Goal: Task Accomplishment & Management: Manage account settings

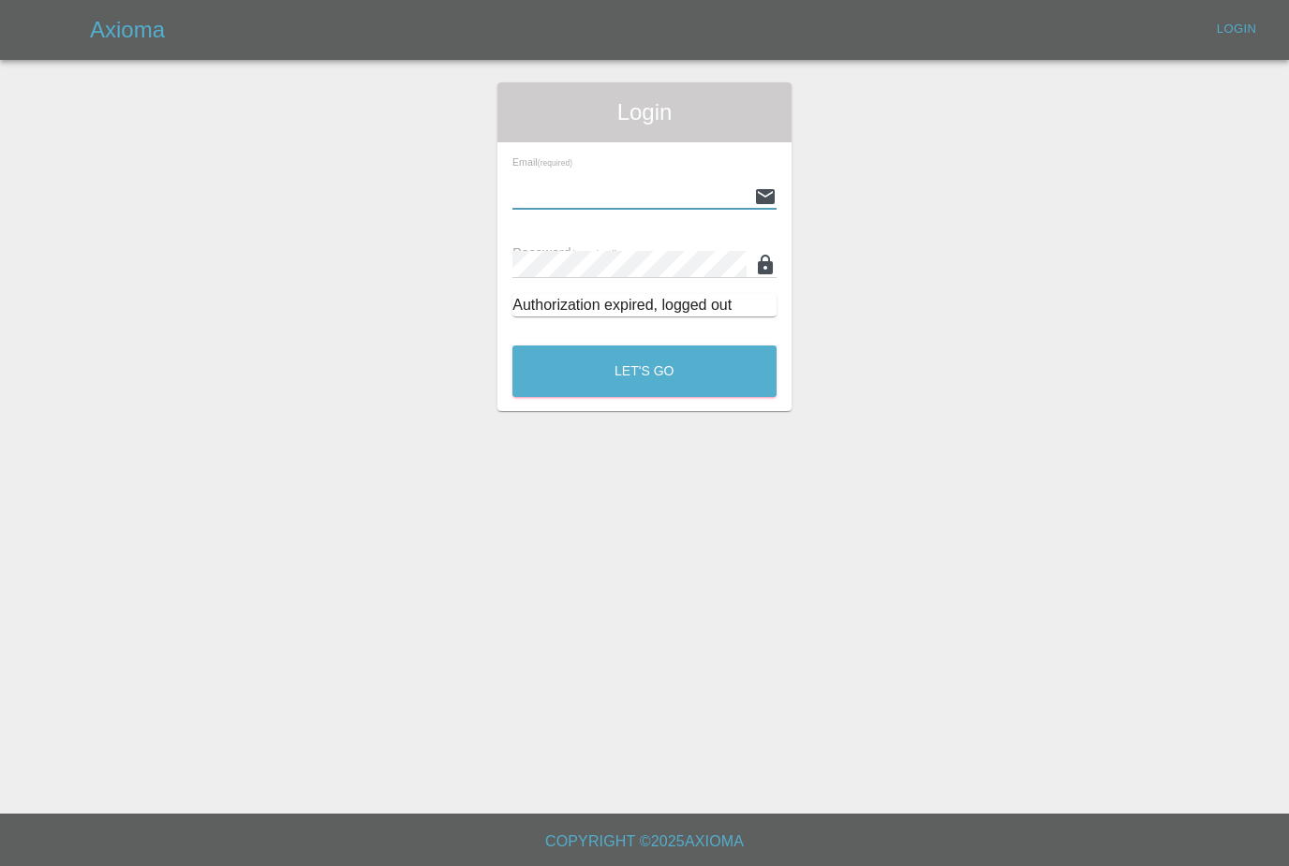
type input "[PERSON_NAME][EMAIL_ADDRESS][PERSON_NAME][DOMAIN_NAME]"
click at [644, 371] on button "Let's Go" at bounding box center [644, 372] width 264 height 52
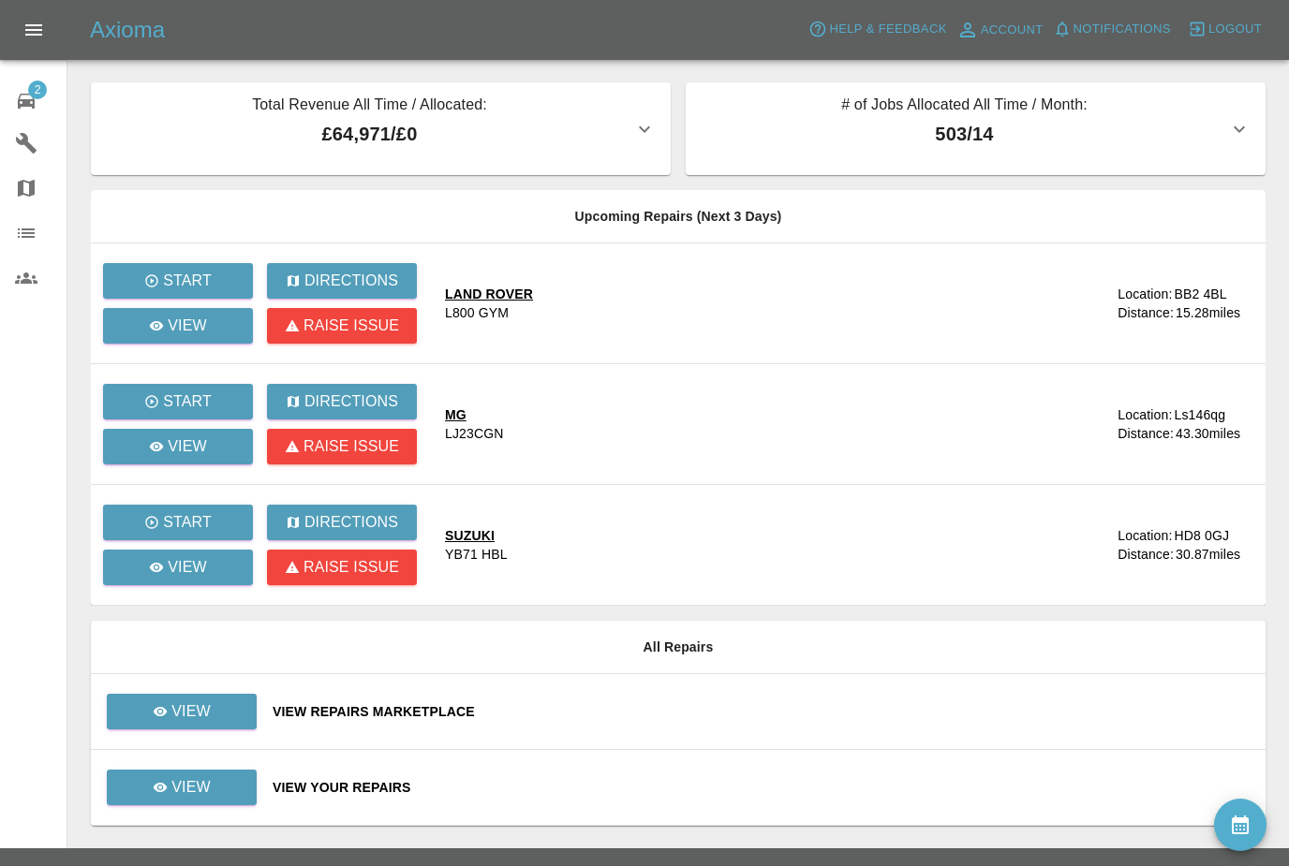
scroll to position [60, 0]
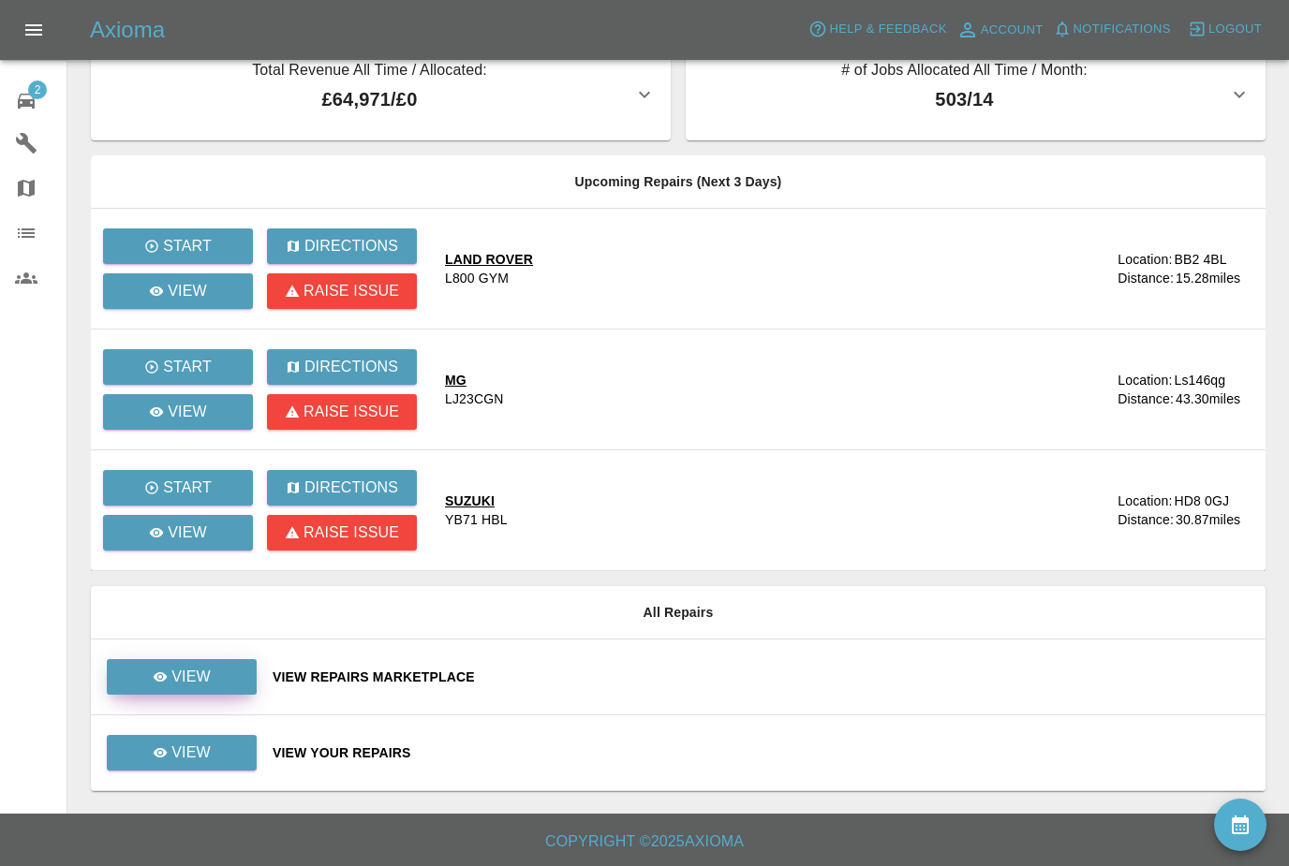
click at [230, 659] on link "View" at bounding box center [182, 677] width 150 height 36
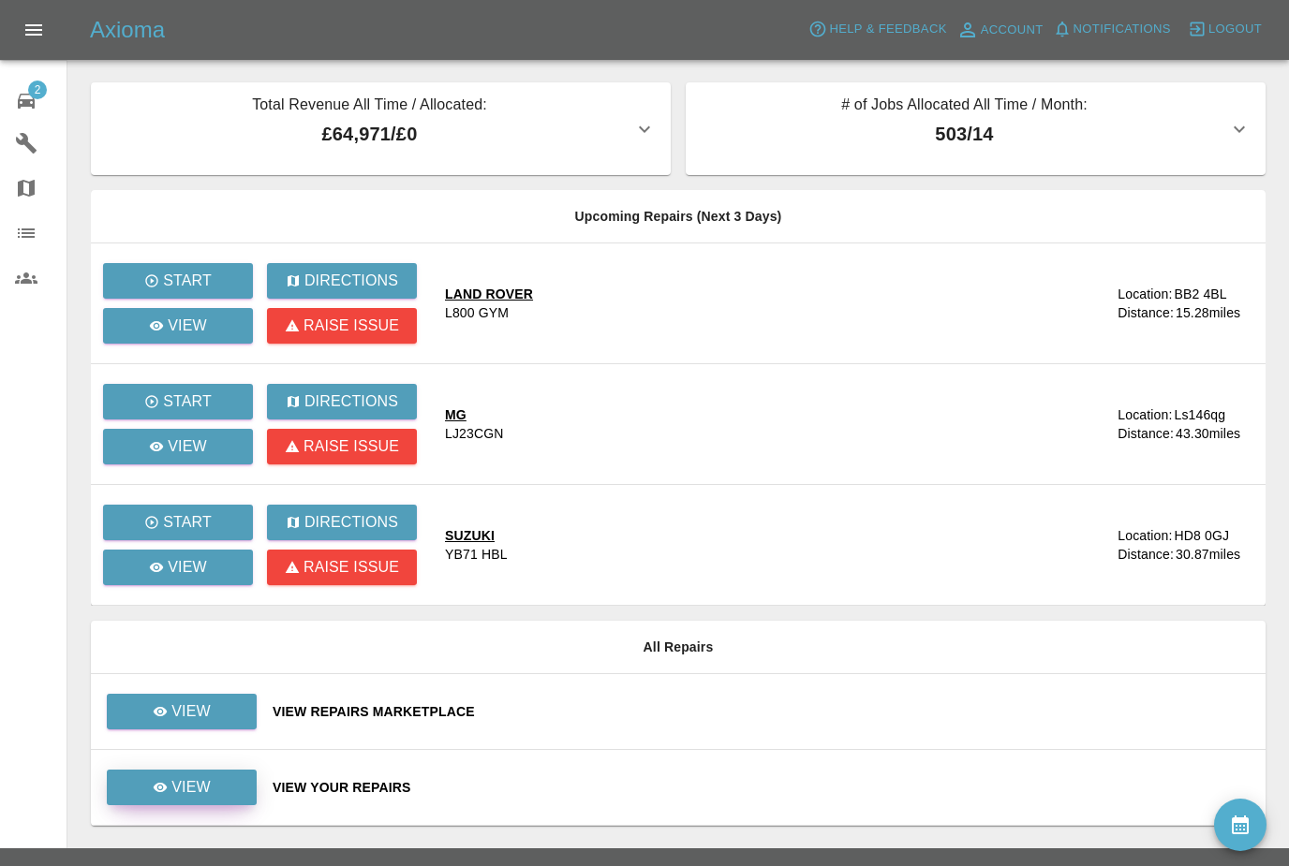
click at [212, 793] on link "View" at bounding box center [182, 788] width 150 height 36
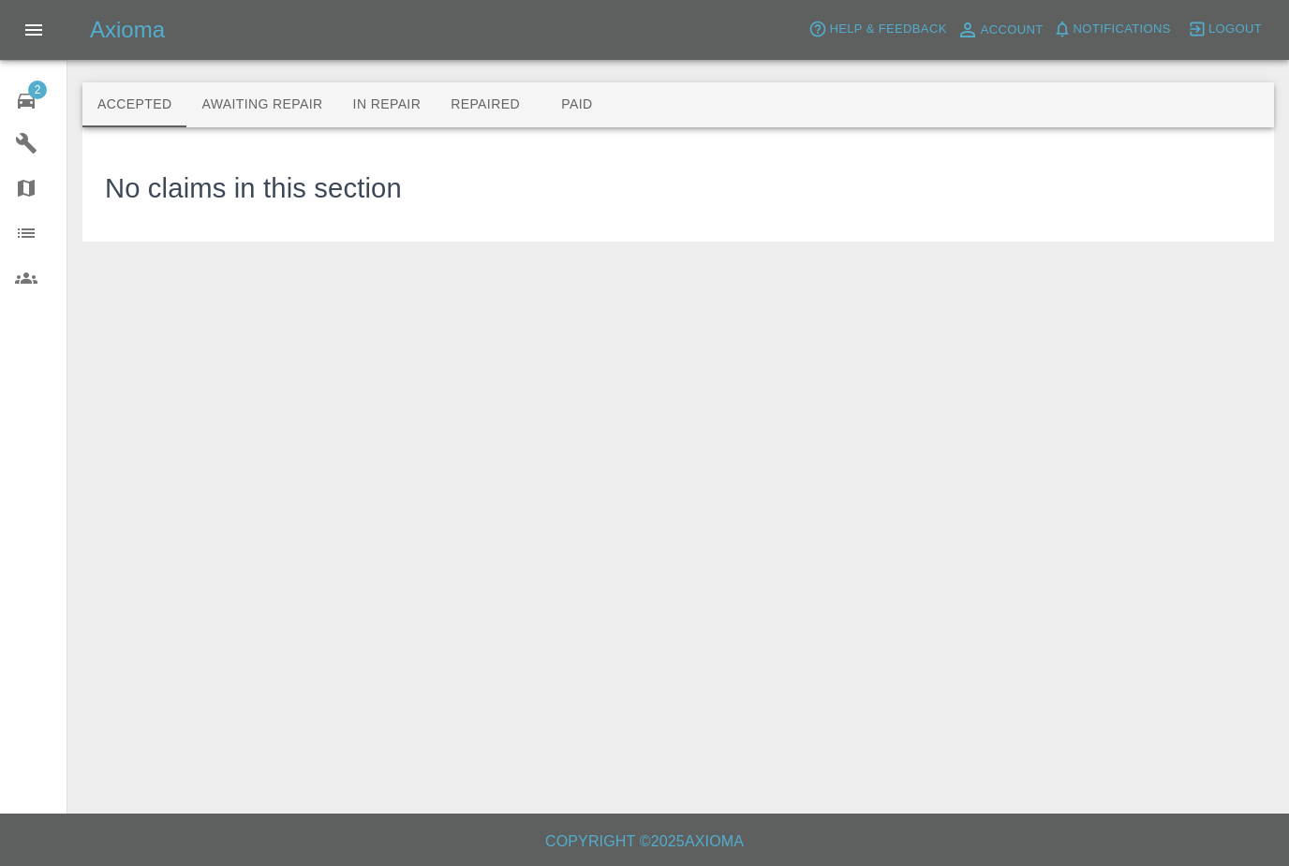
click at [276, 100] on button "Awaiting Repair" at bounding box center [261, 104] width 151 height 45
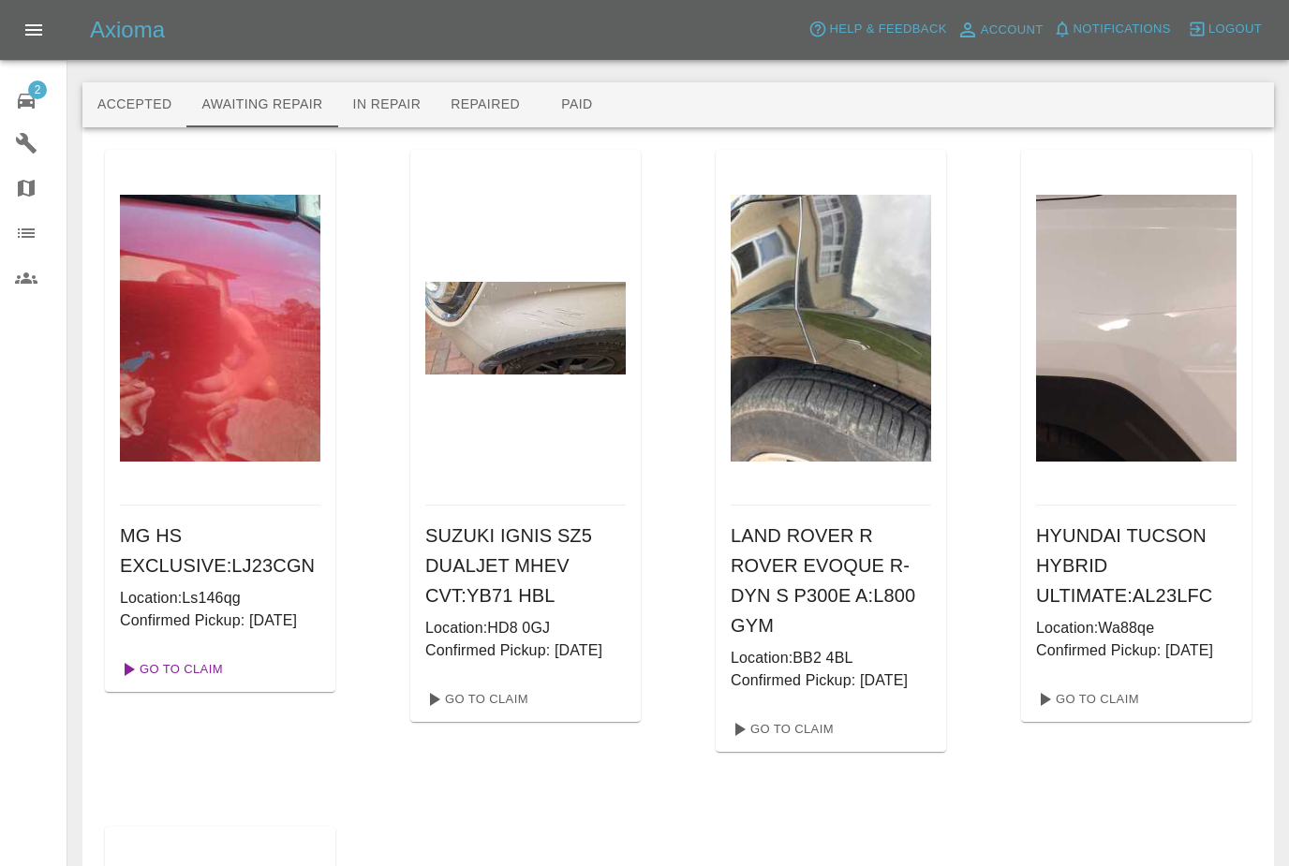
click at [210, 685] on link "Go To Claim" at bounding box center [169, 670] width 115 height 30
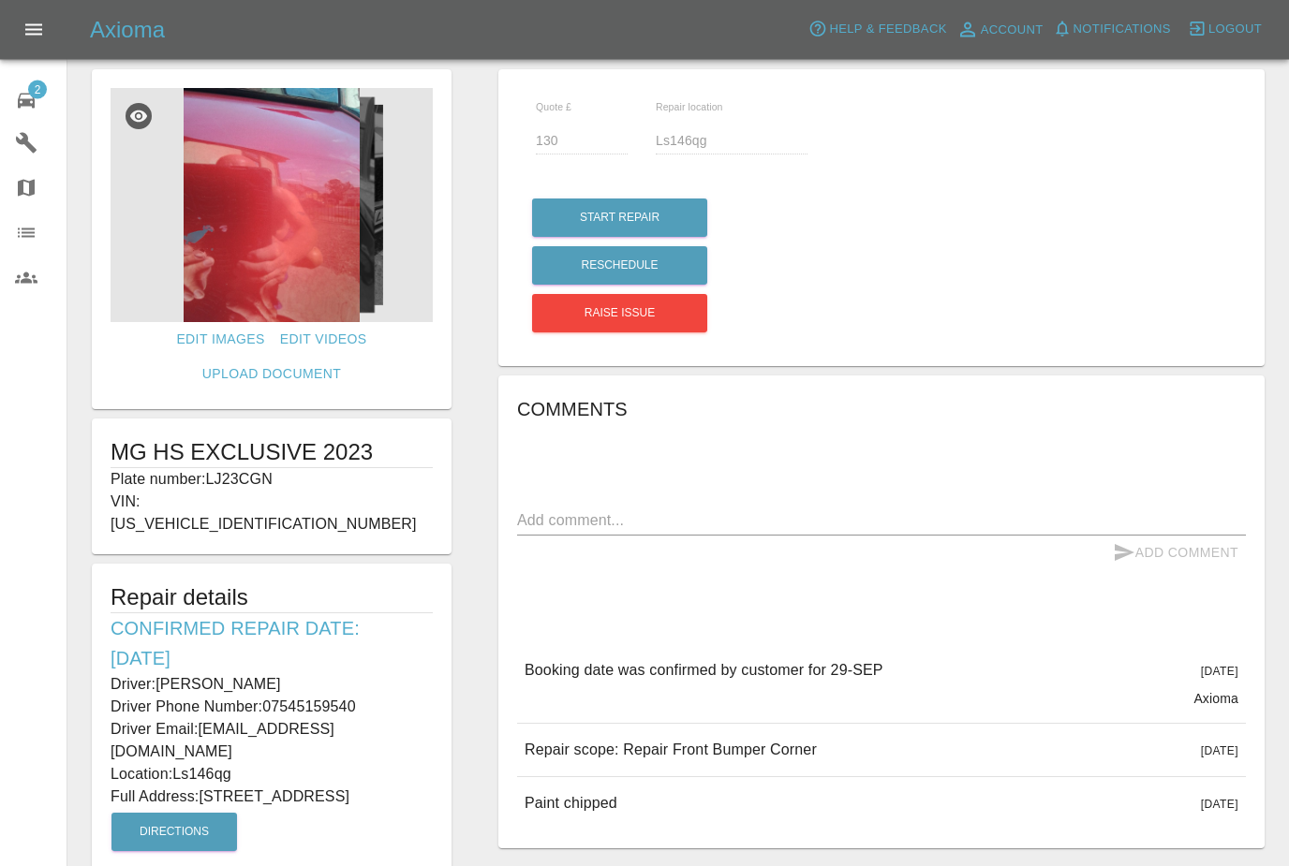
scroll to position [22, 0]
click at [991, 570] on div "Comments x Add Comment Booking date was confirmed by customer for 29-SEP 13 day…" at bounding box center [881, 612] width 729 height 436
click at [40, 91] on span "2" at bounding box center [37, 90] width 19 height 19
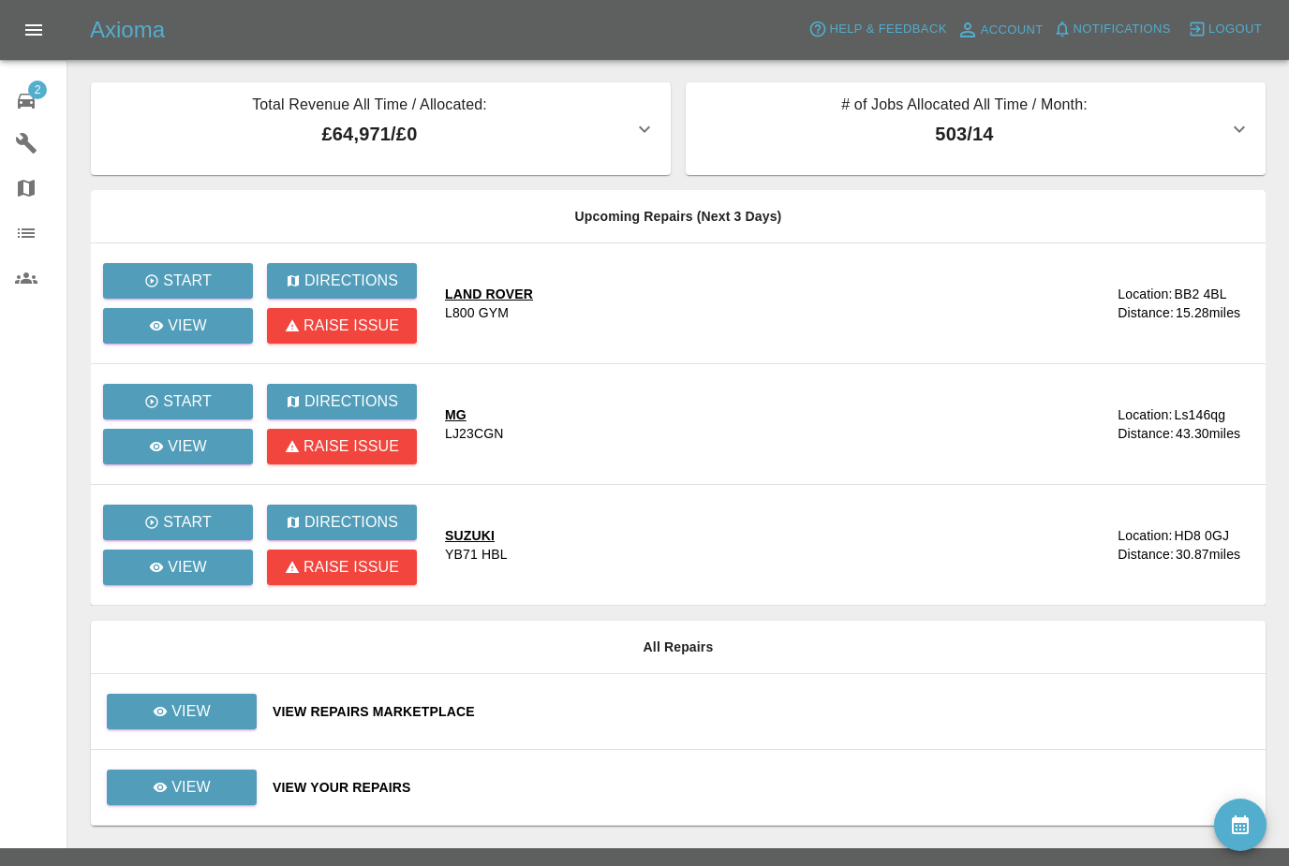
click at [216, 787] on link "View" at bounding box center [182, 788] width 150 height 36
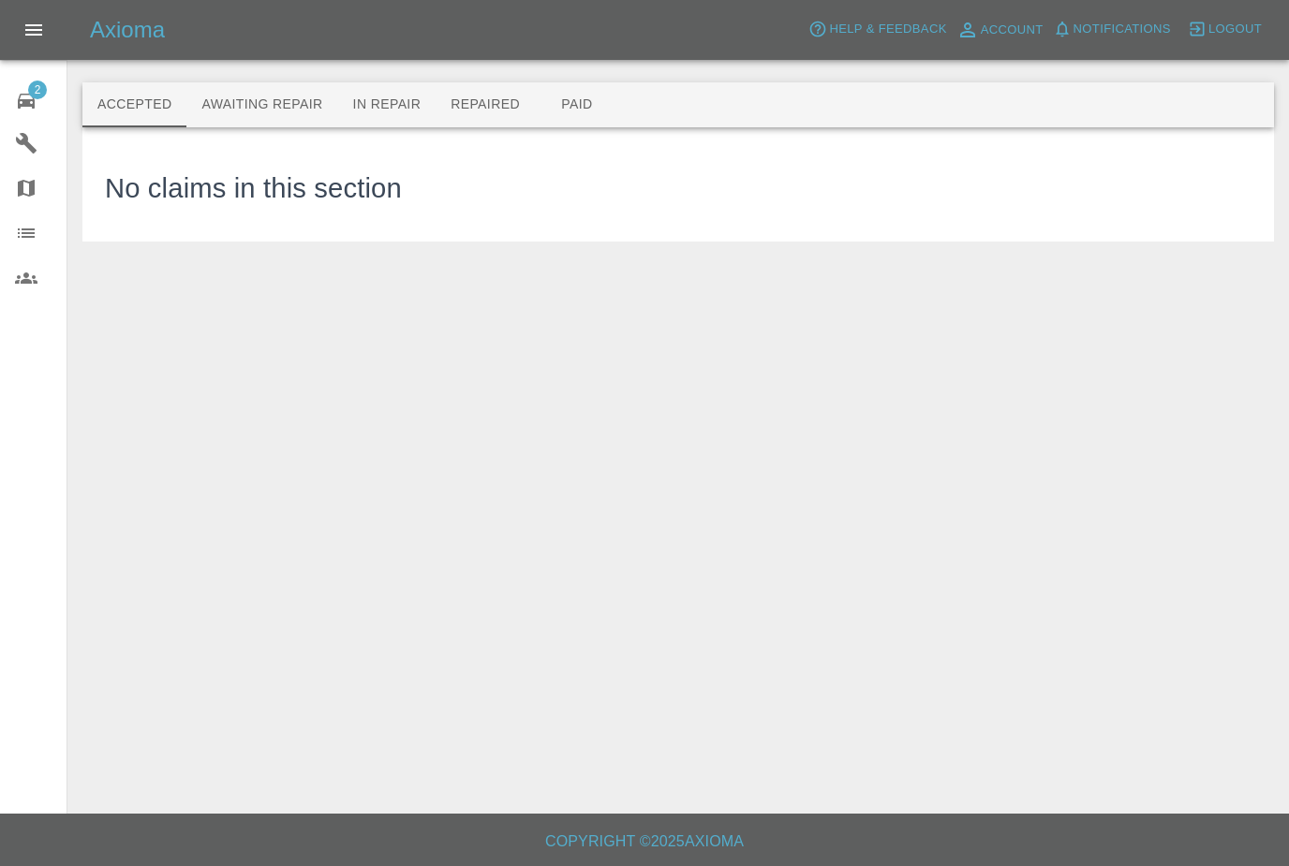
click at [286, 105] on button "Awaiting Repair" at bounding box center [261, 104] width 151 height 45
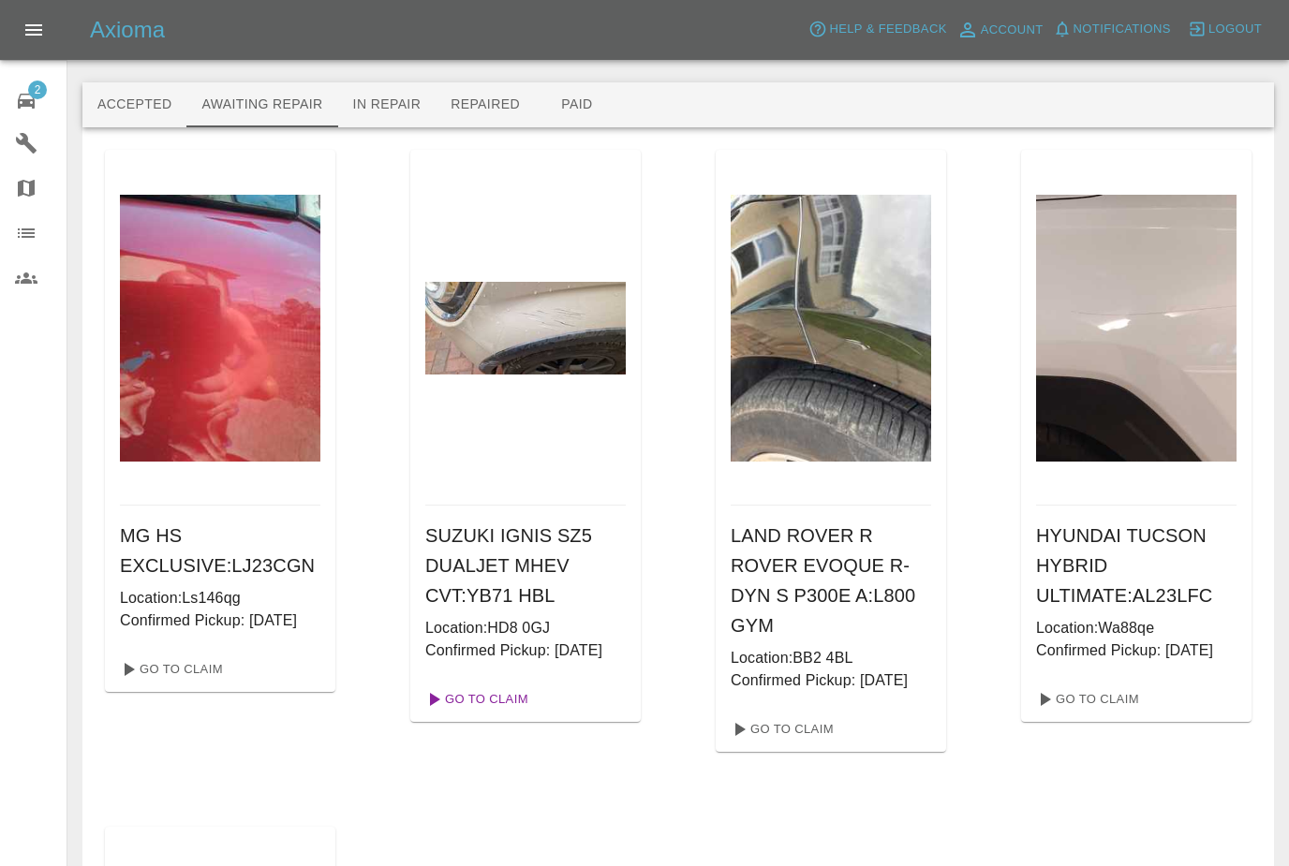
click at [504, 715] on link "Go To Claim" at bounding box center [475, 700] width 115 height 30
